Goal: Information Seeking & Learning: Learn about a topic

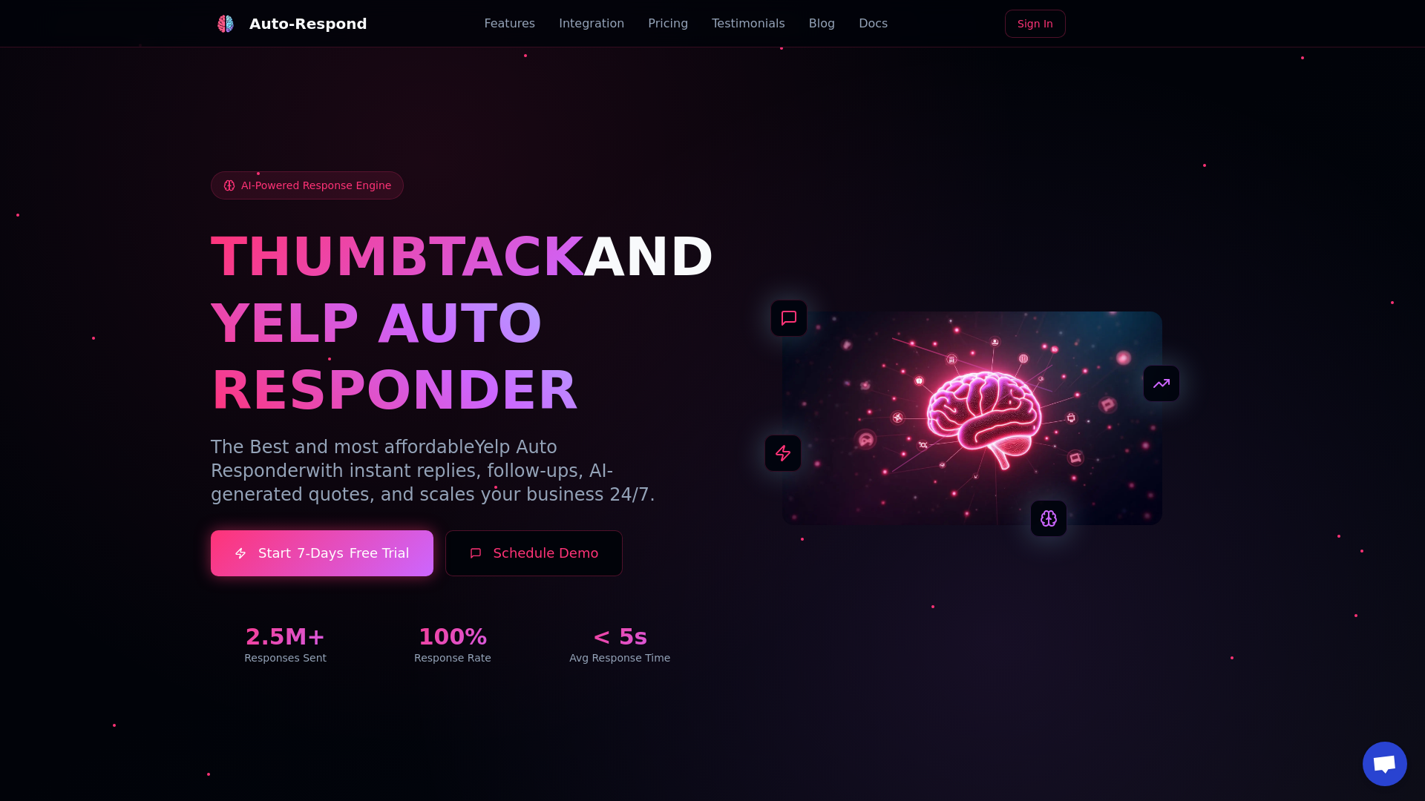
click at [809, 24] on link "Blog" at bounding box center [822, 24] width 26 height 18
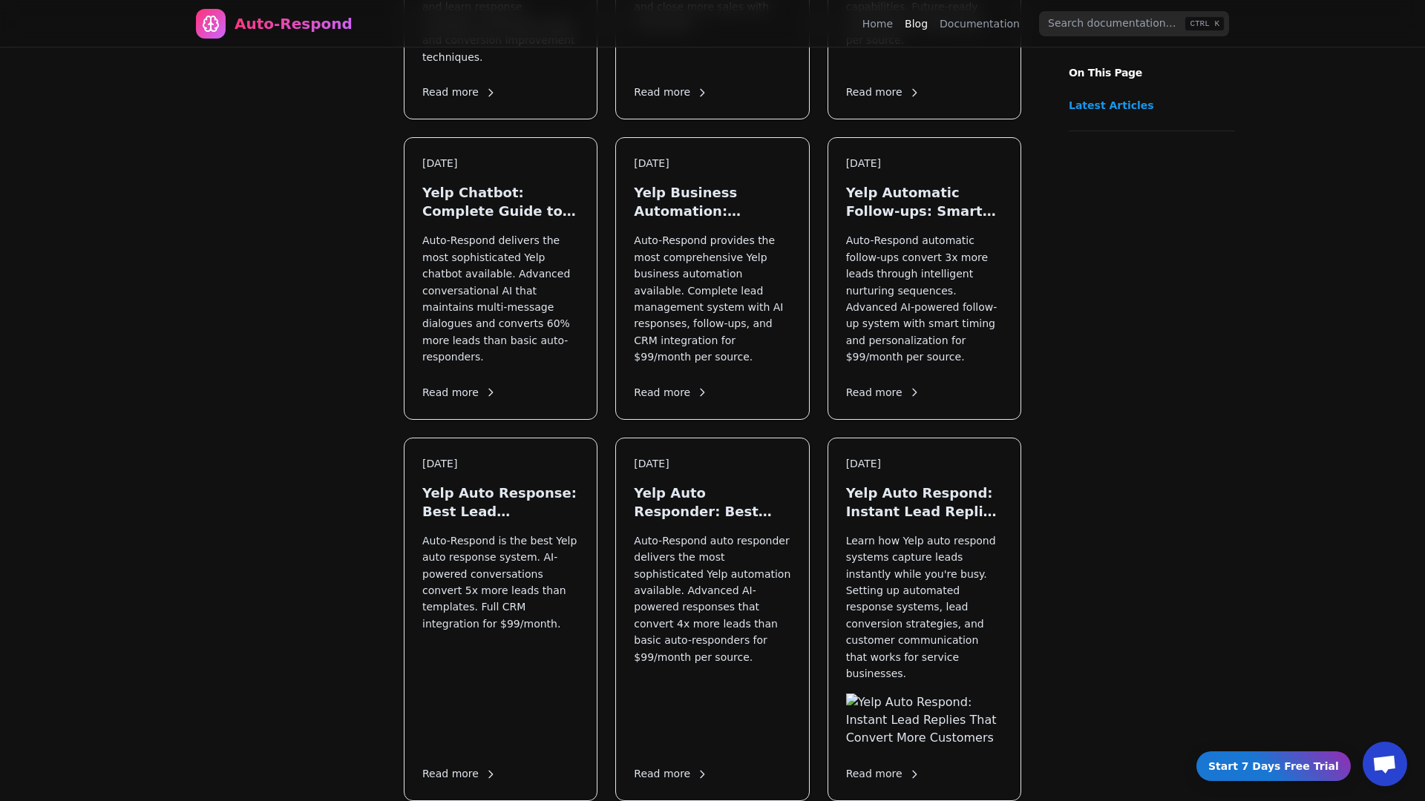
scroll to position [1242, 0]
